Goal: Information Seeking & Learning: Learn about a topic

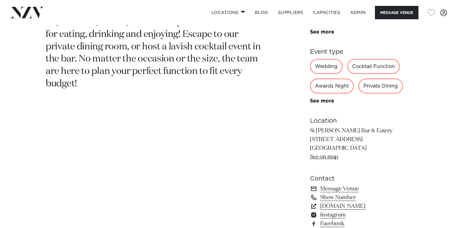
scroll to position [311, 0]
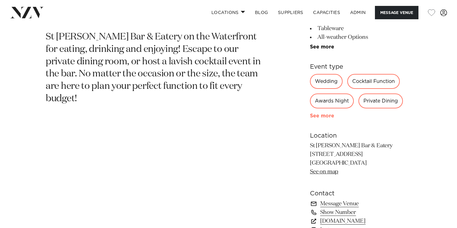
click at [324, 118] on link "See more" at bounding box center [334, 115] width 48 height 5
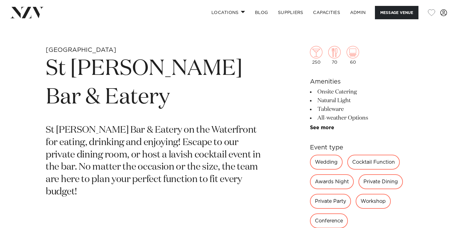
scroll to position [232, 0]
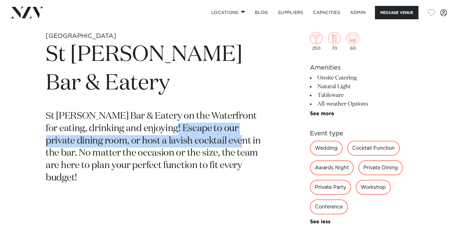
drag, startPoint x: 159, startPoint y: 105, endPoint x: 210, endPoint y: 119, distance: 52.5
click at [210, 119] on p "St Johns Bar & Eatery on the Waterfront for eating, drinking and enjoying! Esca…" at bounding box center [156, 147] width 220 height 74
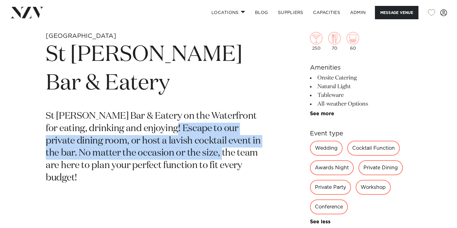
click at [210, 119] on p "St Johns Bar & Eatery on the Waterfront for eating, drinking and enjoying! Esca…" at bounding box center [156, 147] width 220 height 74
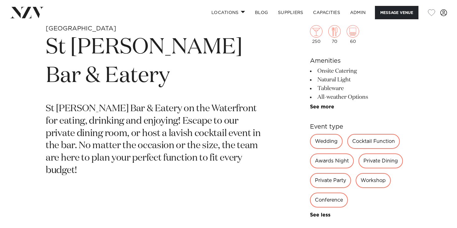
scroll to position [240, 0]
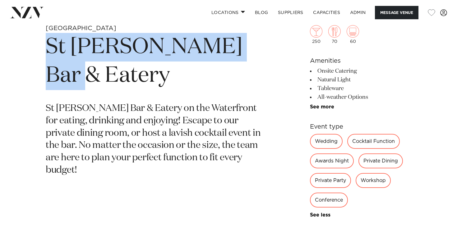
drag, startPoint x: 42, startPoint y: 37, endPoint x: 254, endPoint y: 46, distance: 211.5
click at [254, 46] on div "Wellington St Johns Bar & Eatery St Johns Bar & Eatery on the Waterfront for ea…" at bounding box center [228, 192] width 447 height 337
copy h1 "St Johns Bar & Eatery"
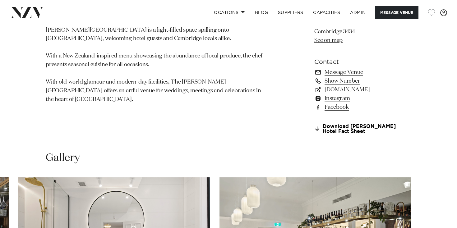
scroll to position [451, 0]
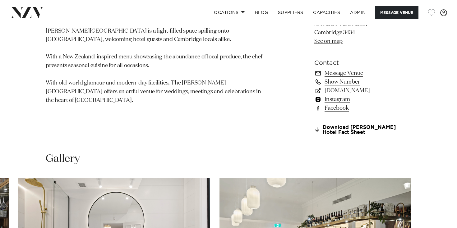
click at [345, 95] on link "Instagram" at bounding box center [362, 99] width 97 height 9
click at [337, 104] on link "Facebook" at bounding box center [362, 108] width 97 height 9
click at [340, 86] on link "clements.co.nz" at bounding box center [362, 90] width 97 height 9
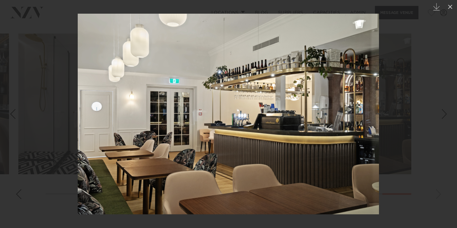
scroll to position [587, 0]
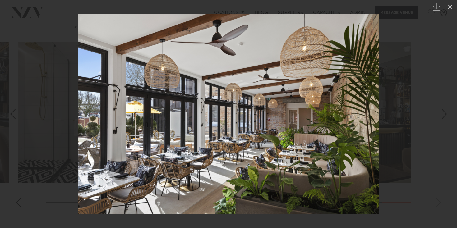
click at [436, 85] on div at bounding box center [228, 114] width 457 height 228
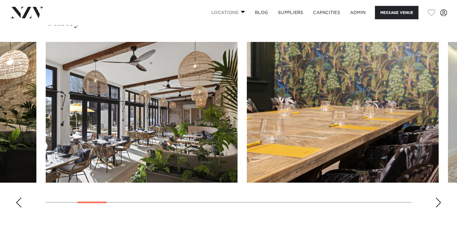
click at [223, 13] on link "Locations" at bounding box center [228, 12] width 44 height 13
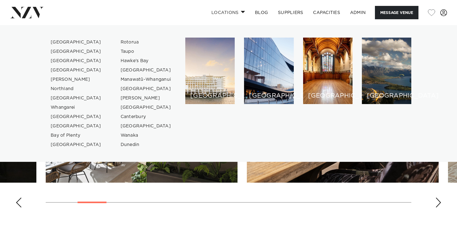
click at [33, 14] on img at bounding box center [27, 12] width 34 height 11
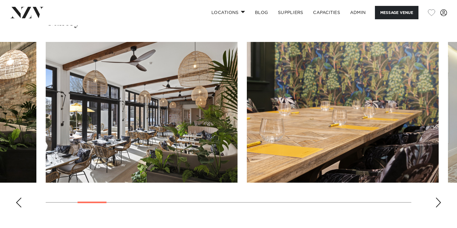
scroll to position [578, 0]
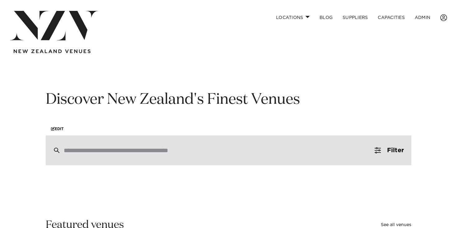
click at [94, 157] on div at bounding box center [229, 151] width 366 height 30
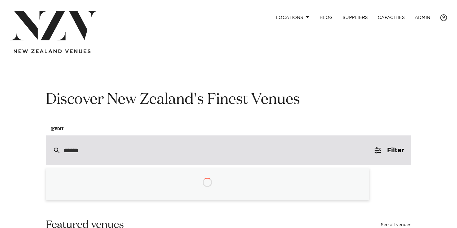
type input "*******"
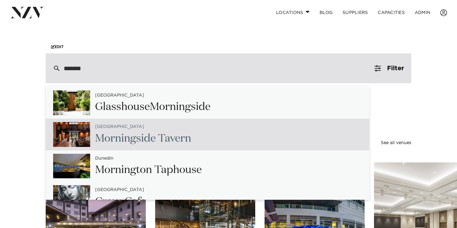
scroll to position [64, 0]
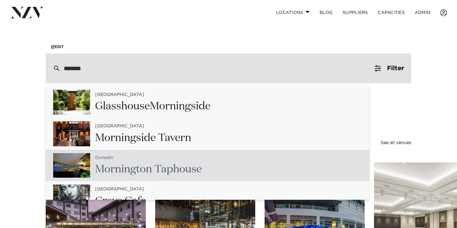
click at [118, 169] on span "Morning" at bounding box center [115, 169] width 41 height 11
type input "**********"
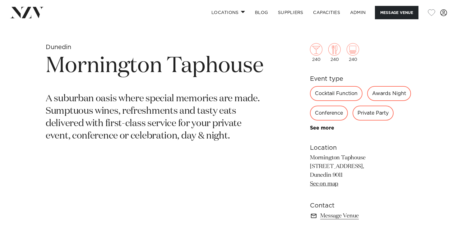
scroll to position [221, 0]
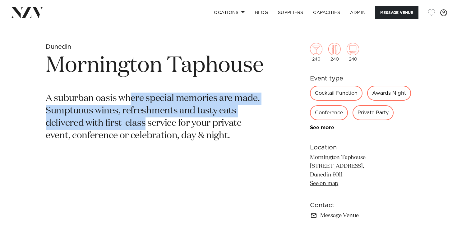
drag, startPoint x: 128, startPoint y: 104, endPoint x: 146, endPoint y: 123, distance: 26.6
click at [146, 122] on p "A suburban oasis where special memories are made. Sumptuous wines, refreshments…" at bounding box center [156, 118] width 220 height 50
click at [146, 123] on p "A suburban oasis where special memories are made. Sumptuous wines, refreshments…" at bounding box center [156, 118] width 220 height 50
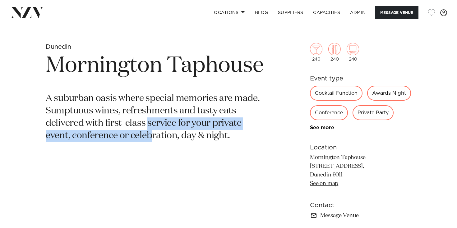
drag, startPoint x: 147, startPoint y: 124, endPoint x: 150, endPoint y: 133, distance: 8.8
click at [150, 132] on p "A suburban oasis where special memories are made. Sumptuous wines, refreshments…" at bounding box center [156, 118] width 220 height 50
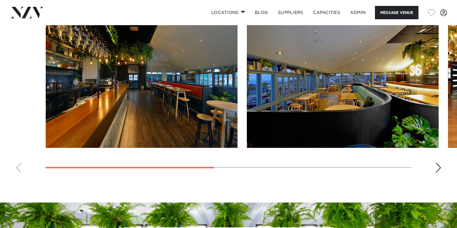
scroll to position [498, 0]
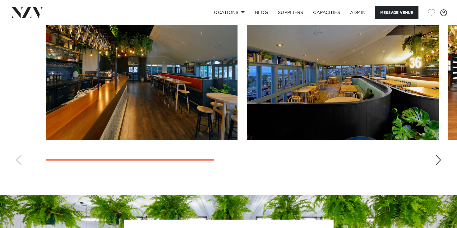
click at [439, 165] on div "Next slide" at bounding box center [438, 160] width 6 height 10
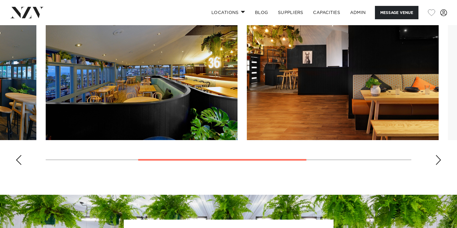
click at [439, 165] on div "Next slide" at bounding box center [438, 160] width 6 height 10
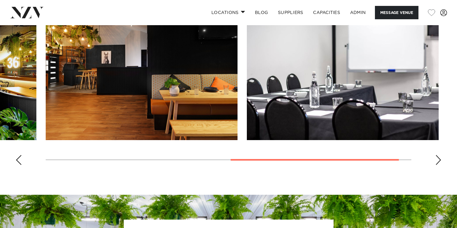
click at [439, 165] on div "Next slide" at bounding box center [438, 160] width 6 height 10
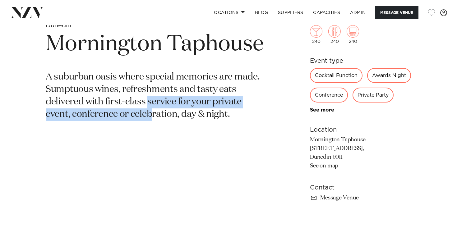
scroll to position [0, 0]
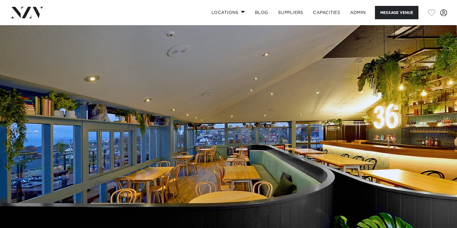
click at [27, 10] on img at bounding box center [27, 12] width 34 height 11
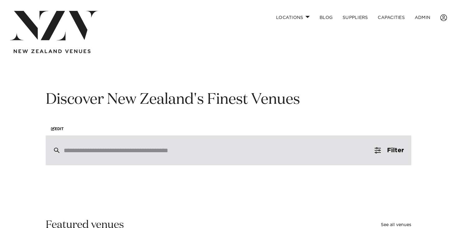
click at [127, 162] on div at bounding box center [229, 151] width 366 height 30
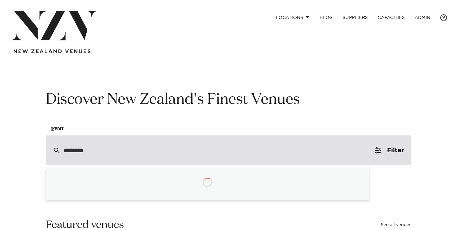
type input "*********"
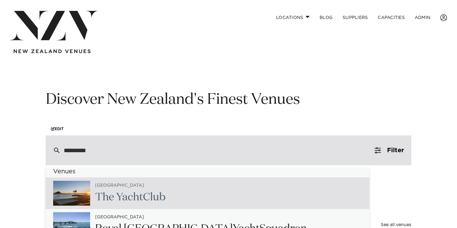
scroll to position [3, 0]
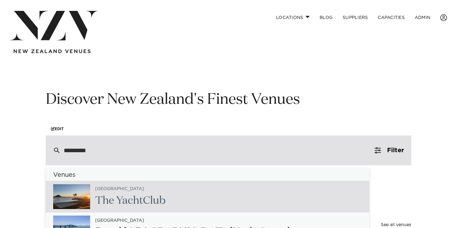
click at [137, 196] on span "Yacht" at bounding box center [129, 201] width 27 height 11
type input "**********"
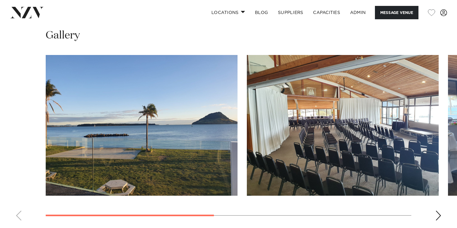
scroll to position [437, 0]
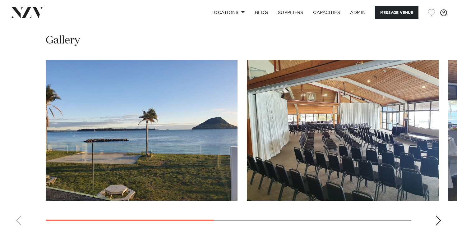
click at [439, 219] on div "Next slide" at bounding box center [438, 221] width 6 height 10
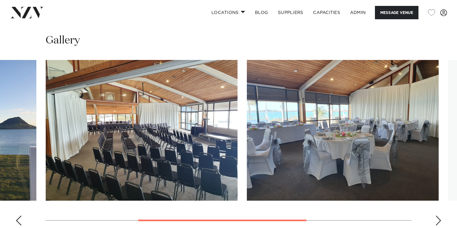
click at [439, 219] on div "Next slide" at bounding box center [438, 221] width 6 height 10
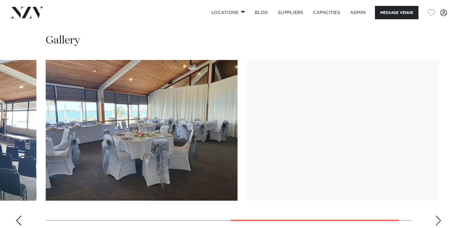
click at [439, 219] on div "Next slide" at bounding box center [438, 221] width 6 height 10
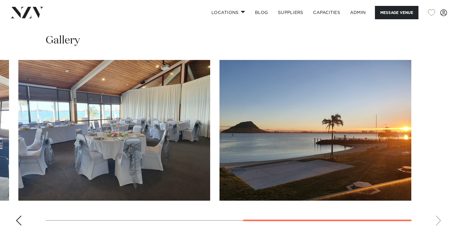
click at [439, 219] on swiper-container at bounding box center [228, 145] width 457 height 171
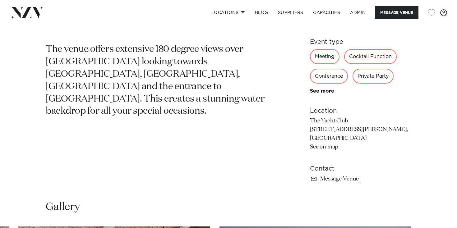
scroll to position [270, 0]
click at [17, 17] on img at bounding box center [27, 12] width 34 height 11
click at [25, 17] on img at bounding box center [27, 12] width 34 height 11
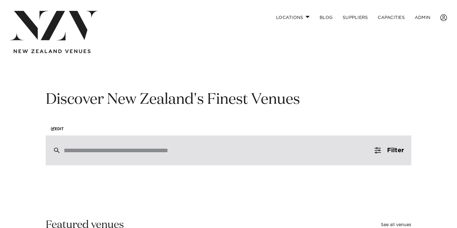
click at [139, 156] on div at bounding box center [229, 151] width 366 height 30
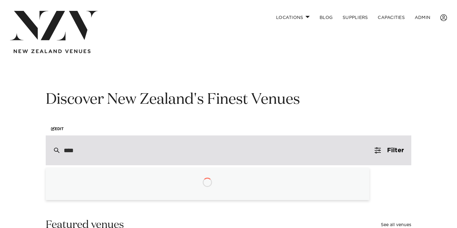
type input "*****"
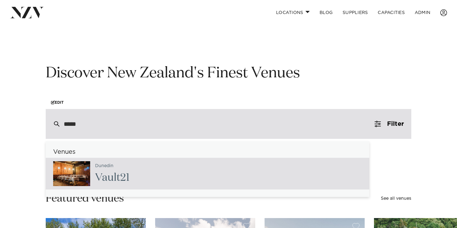
scroll to position [27, 0]
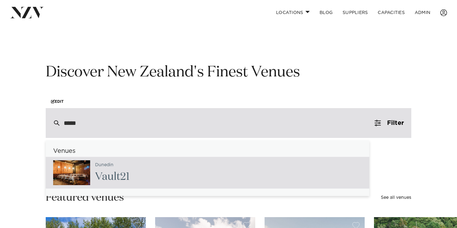
click at [139, 175] on div "Dunedin Vault 21" at bounding box center [208, 173] width 324 height 32
type input "**********"
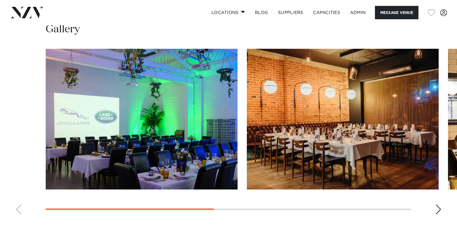
scroll to position [466, 0]
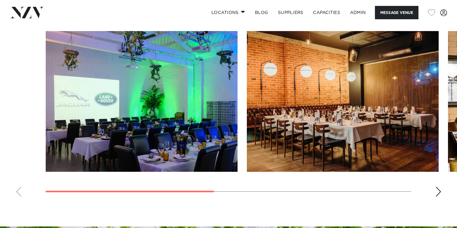
click at [439, 197] on div "Next slide" at bounding box center [438, 192] width 6 height 10
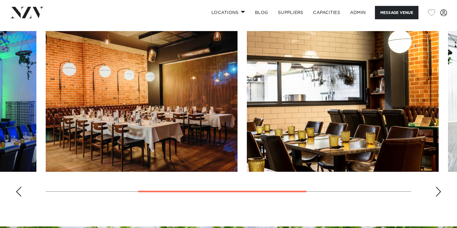
click at [439, 197] on div "Next slide" at bounding box center [438, 192] width 6 height 10
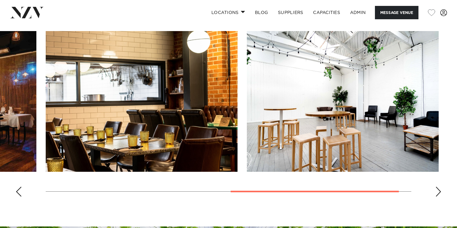
click at [439, 197] on div "Next slide" at bounding box center [438, 192] width 6 height 10
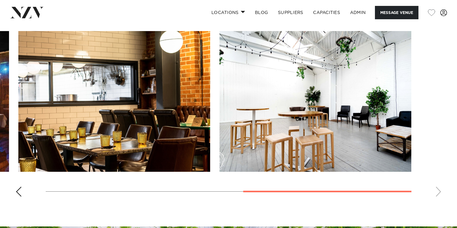
click at [439, 202] on swiper-container at bounding box center [228, 116] width 457 height 171
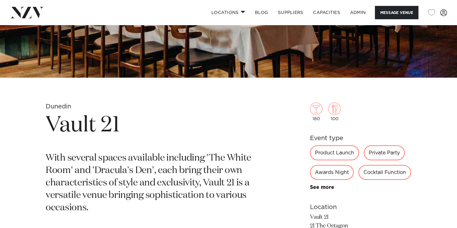
scroll to position [0, 0]
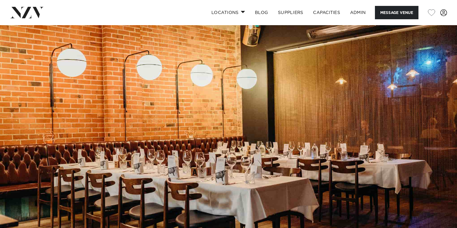
click at [21, 7] on img at bounding box center [27, 12] width 34 height 11
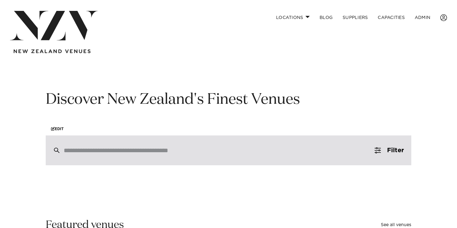
click at [126, 143] on div at bounding box center [229, 151] width 366 height 30
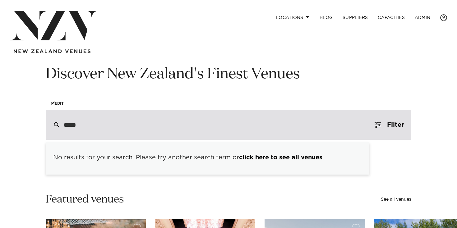
scroll to position [33, 0]
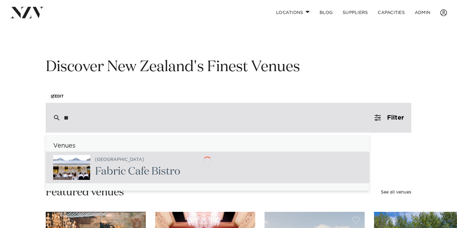
type input "*"
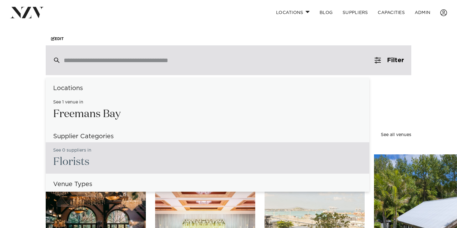
scroll to position [0, 0]
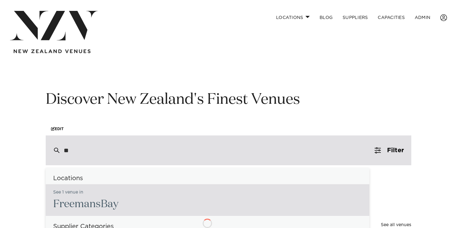
type input "***"
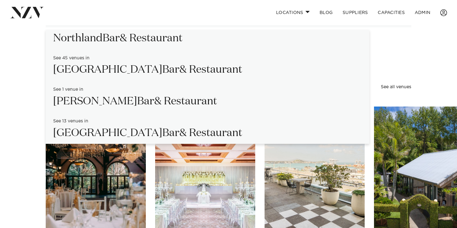
scroll to position [122, 0]
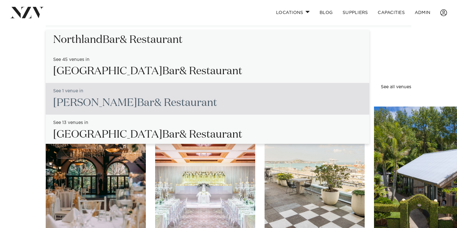
click at [98, 99] on h2 "Hamilton Bar & Restaurant" at bounding box center [135, 103] width 164 height 14
type input "**********"
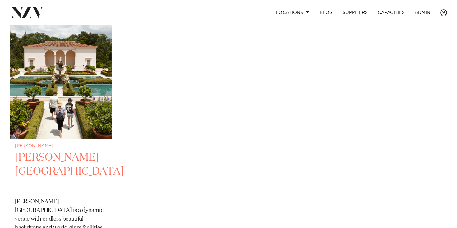
scroll to position [170, 0]
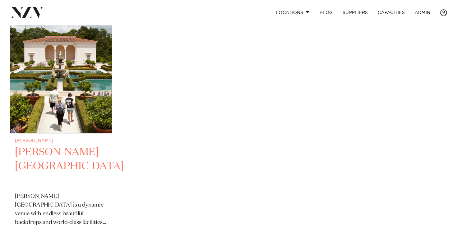
click at [79, 42] on img at bounding box center [61, 65] width 102 height 136
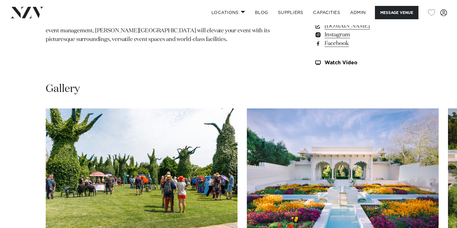
scroll to position [452, 0]
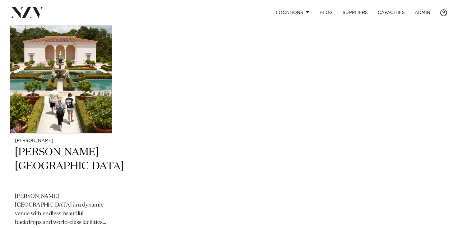
scroll to position [9, 0]
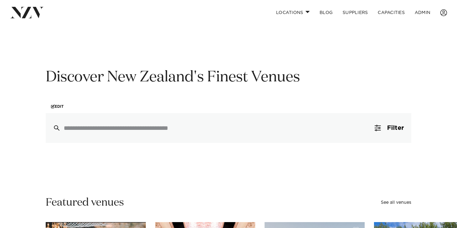
scroll to position [10, 0]
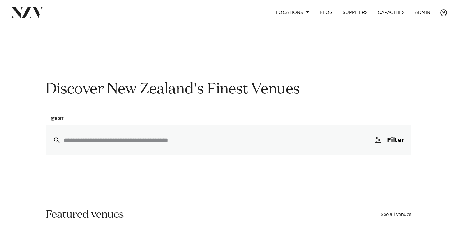
click at [128, 107] on div "Discover New Zealand's Finest Venues Edit" at bounding box center [229, 102] width 366 height 45
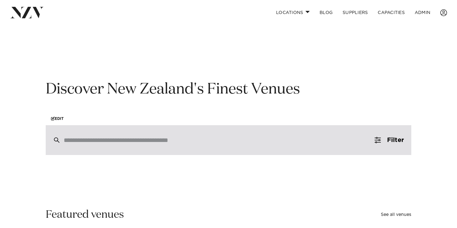
click at [128, 142] on input "search" at bounding box center [215, 140] width 303 height 7
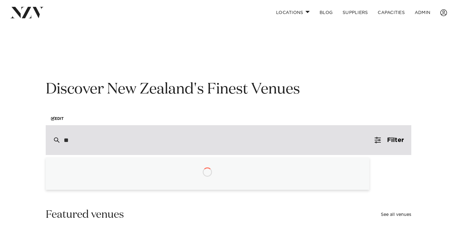
type input "***"
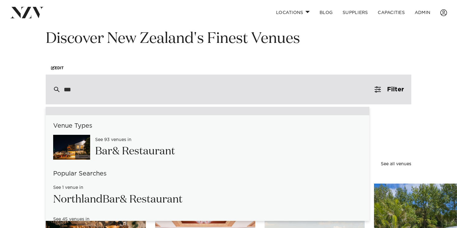
scroll to position [43, 0]
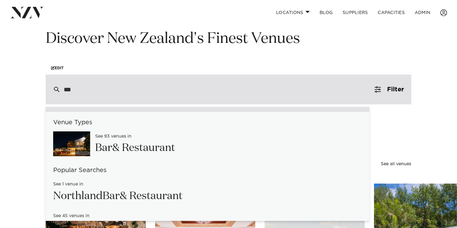
click at [151, 150] on h2 "Bar & Restaurant" at bounding box center [135, 148] width 80 height 14
type input "**********"
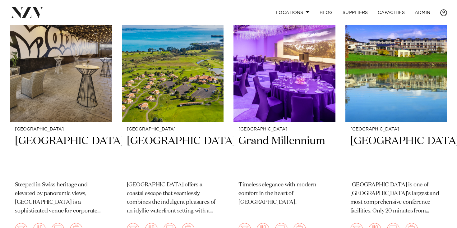
scroll to position [1261, 0]
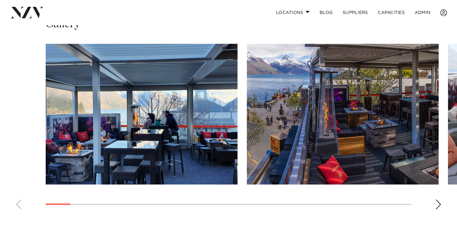
scroll to position [438, 0]
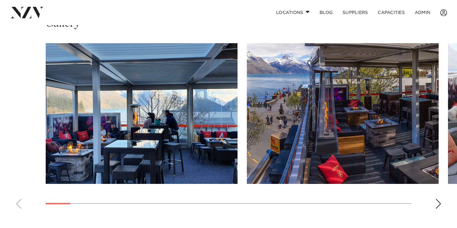
click at [440, 202] on div "Next slide" at bounding box center [438, 204] width 6 height 10
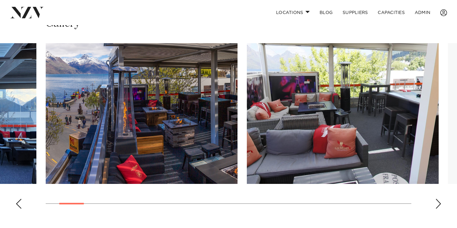
click at [440, 202] on div "Next slide" at bounding box center [438, 204] width 6 height 10
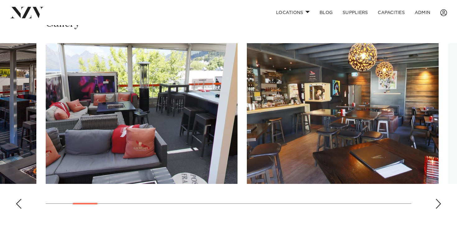
click at [440, 202] on div "Next slide" at bounding box center [438, 204] width 6 height 10
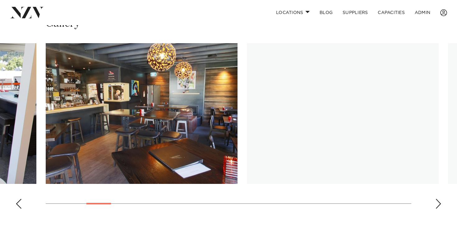
click at [440, 202] on div "Next slide" at bounding box center [438, 204] width 6 height 10
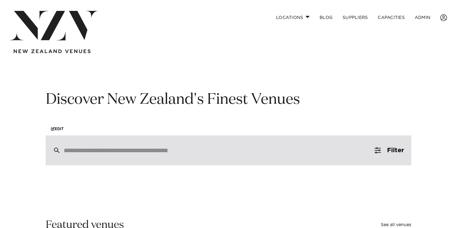
click at [192, 157] on div at bounding box center [229, 151] width 366 height 30
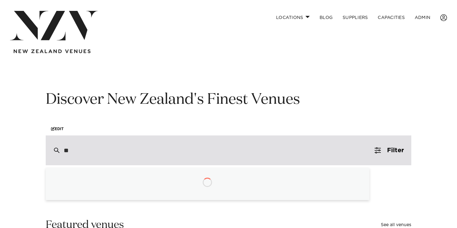
type input "*"
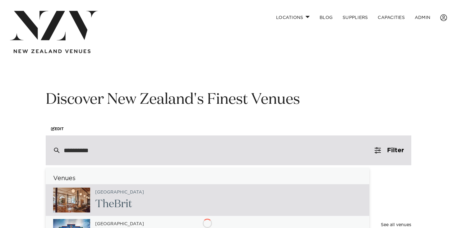
type input "**********"
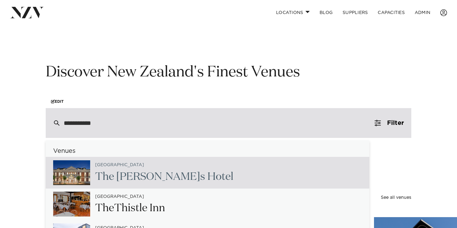
scroll to position [28, 0]
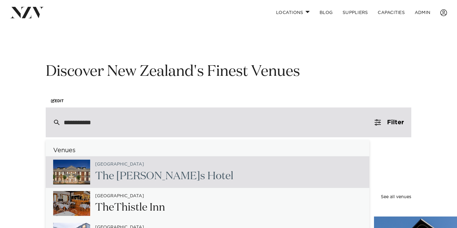
click at [178, 182] on h2 "The Clement s Hotel" at bounding box center [164, 176] width 138 height 14
type input "**********"
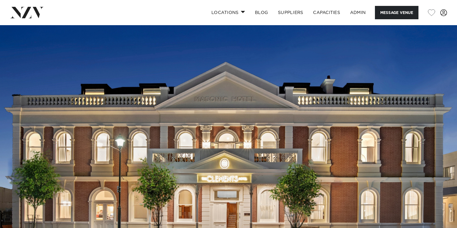
click at [24, 25] on nav "Locations [GEOGRAPHIC_DATA] [GEOGRAPHIC_DATA] [GEOGRAPHIC_DATA] [GEOGRAPHIC_DAT…" at bounding box center [228, 12] width 457 height 25
